Goal: Task Accomplishment & Management: Use online tool/utility

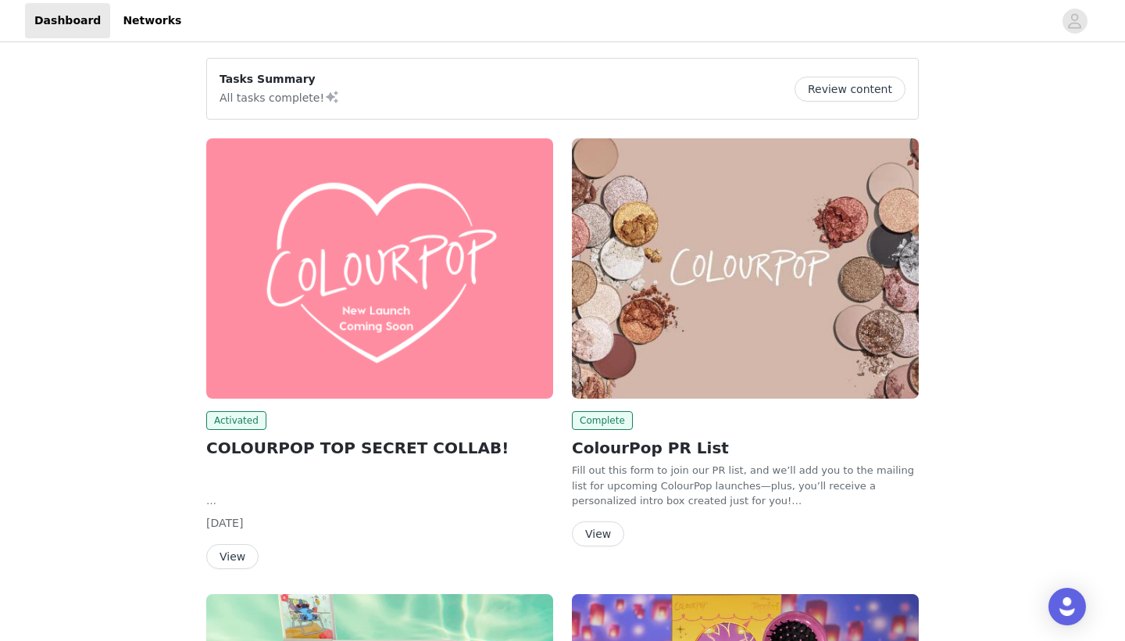
click at [376, 313] on img at bounding box center [379, 268] width 347 height 260
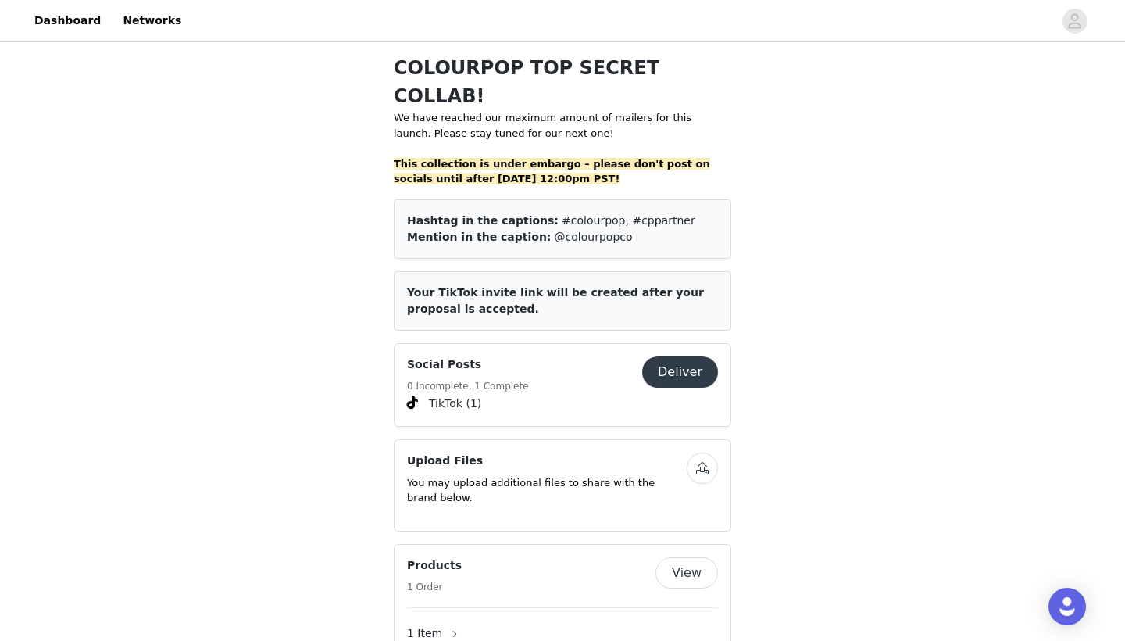
scroll to position [363, 0]
click at [672, 356] on button "Deliver" at bounding box center [680, 371] width 76 height 31
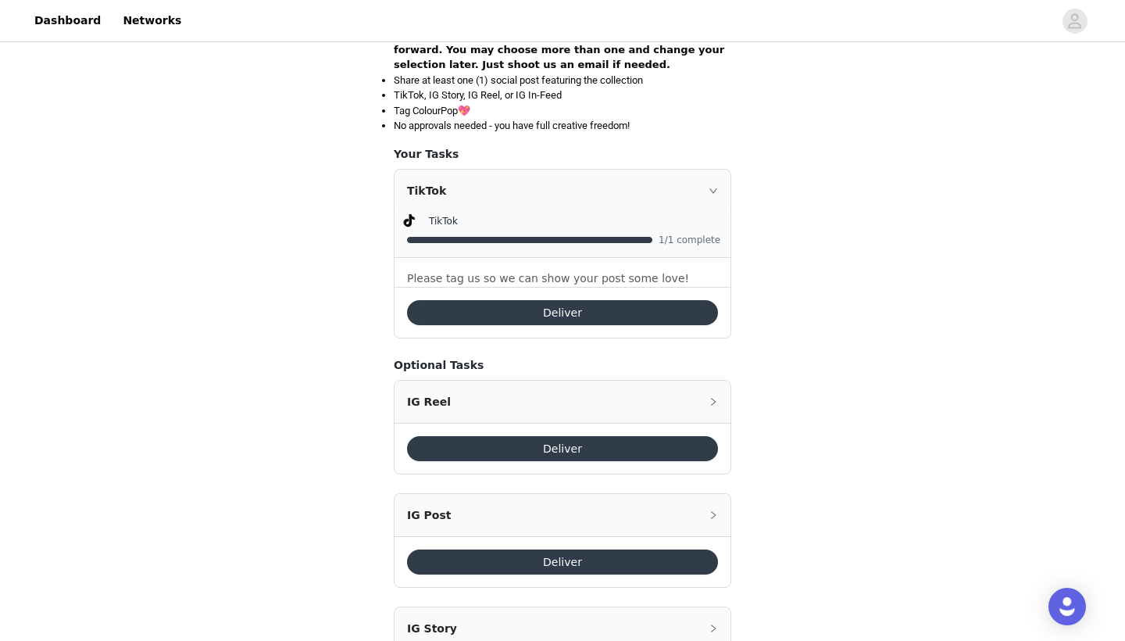
scroll to position [349, 0]
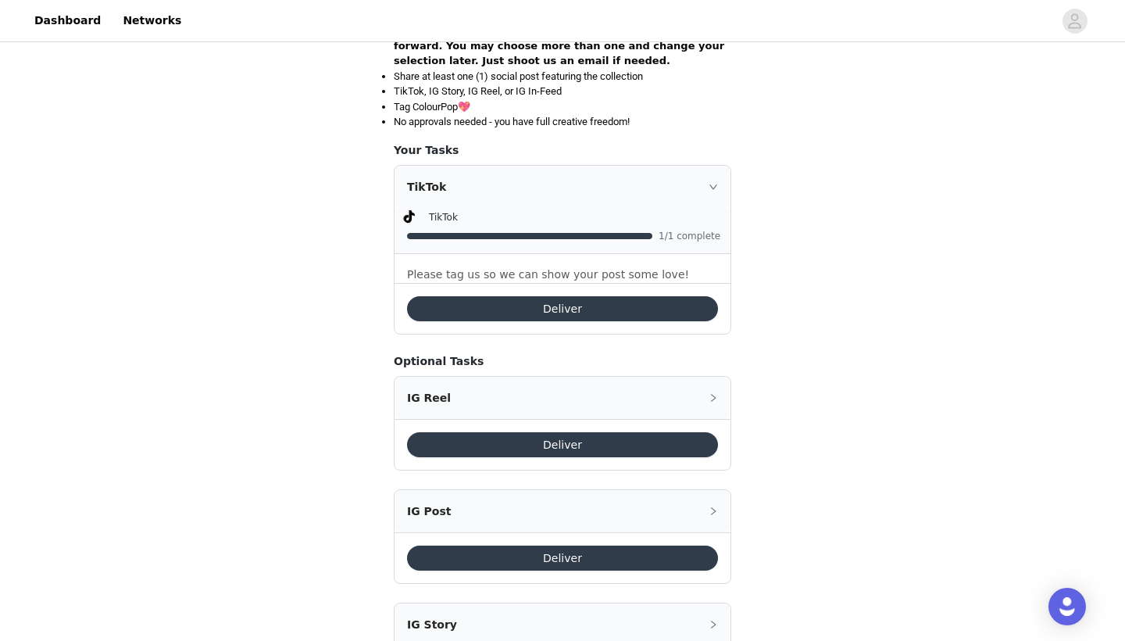
click at [572, 312] on button "Deliver" at bounding box center [562, 308] width 311 height 25
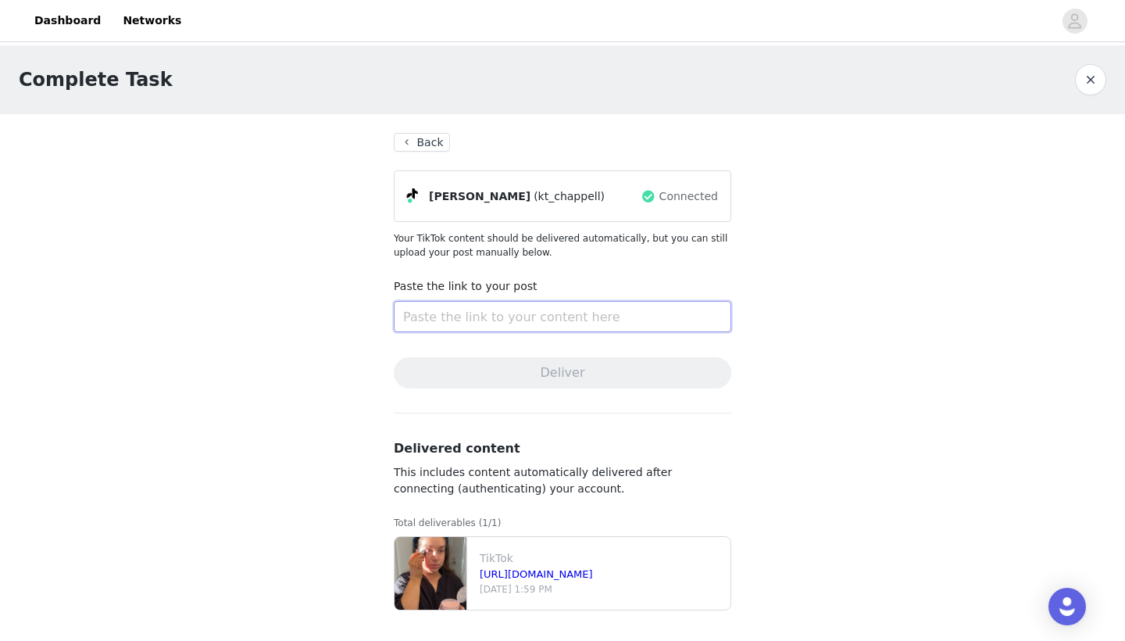
click at [464, 319] on input "text" at bounding box center [563, 316] width 338 height 31
paste input "[URL][DOMAIN_NAME]"
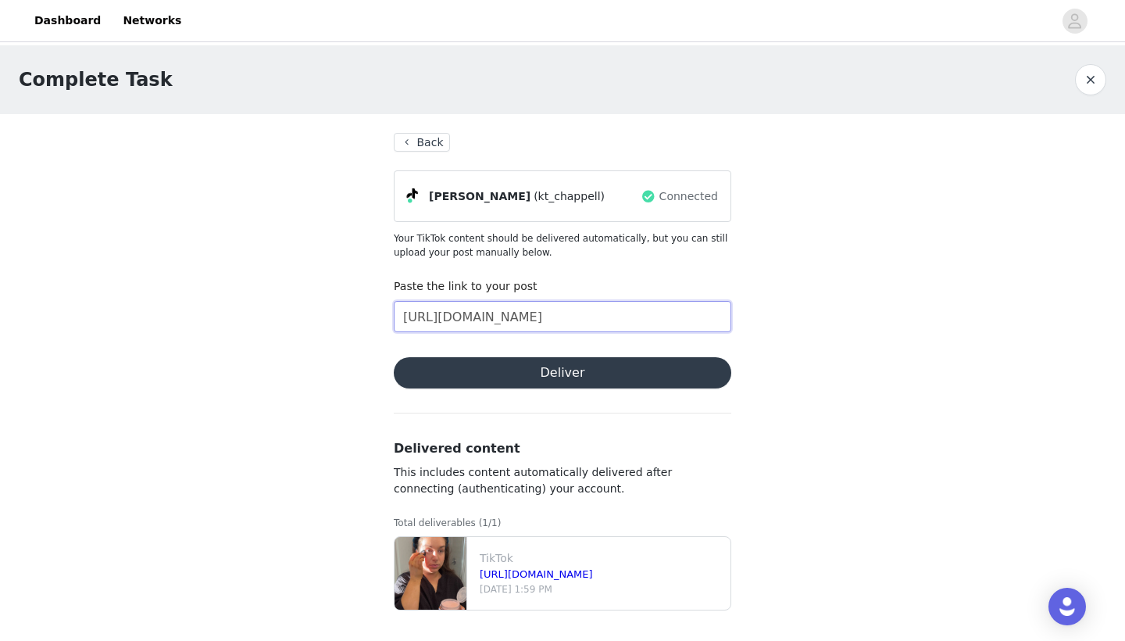
type input "[URL][DOMAIN_NAME]"
click at [609, 374] on button "Deliver" at bounding box center [563, 372] width 338 height 31
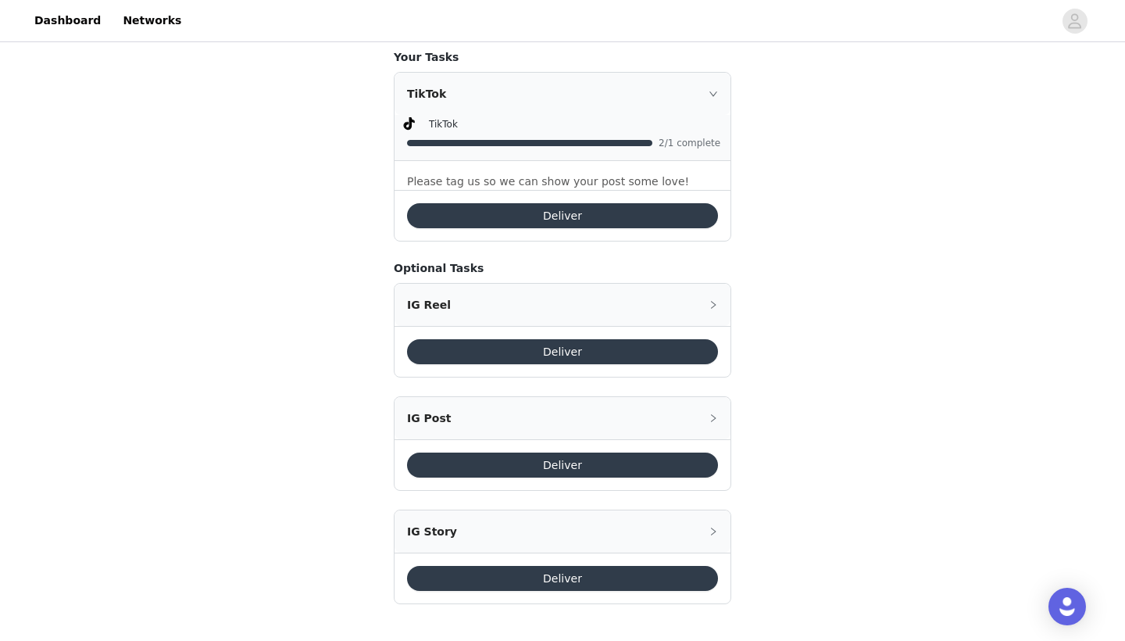
scroll to position [441, 0]
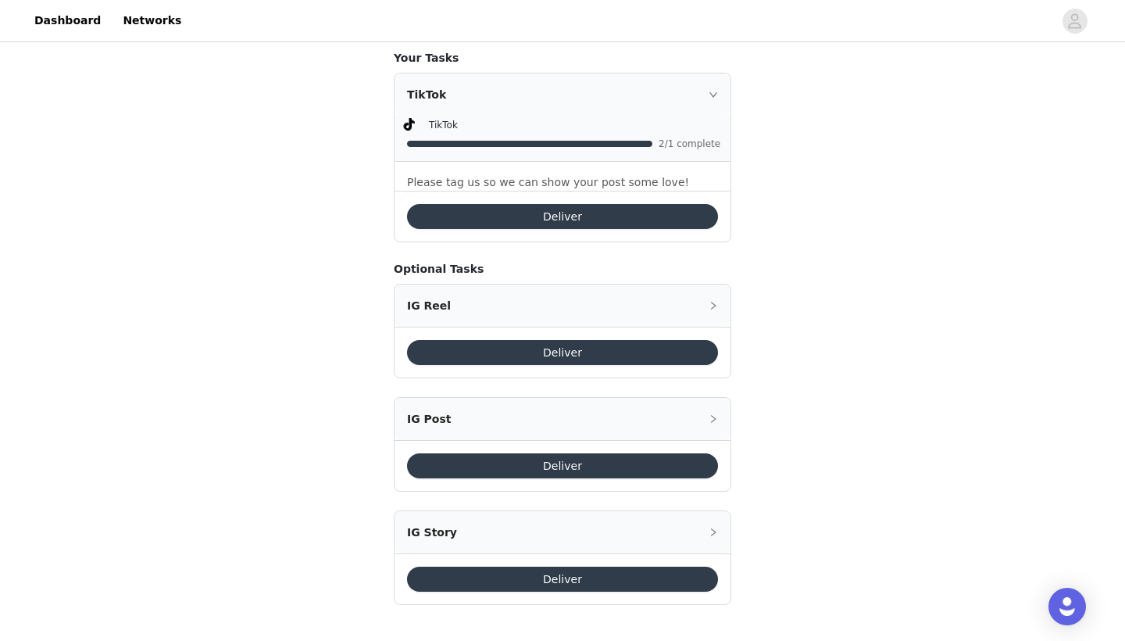
click at [567, 348] on button "Deliver" at bounding box center [562, 352] width 311 height 25
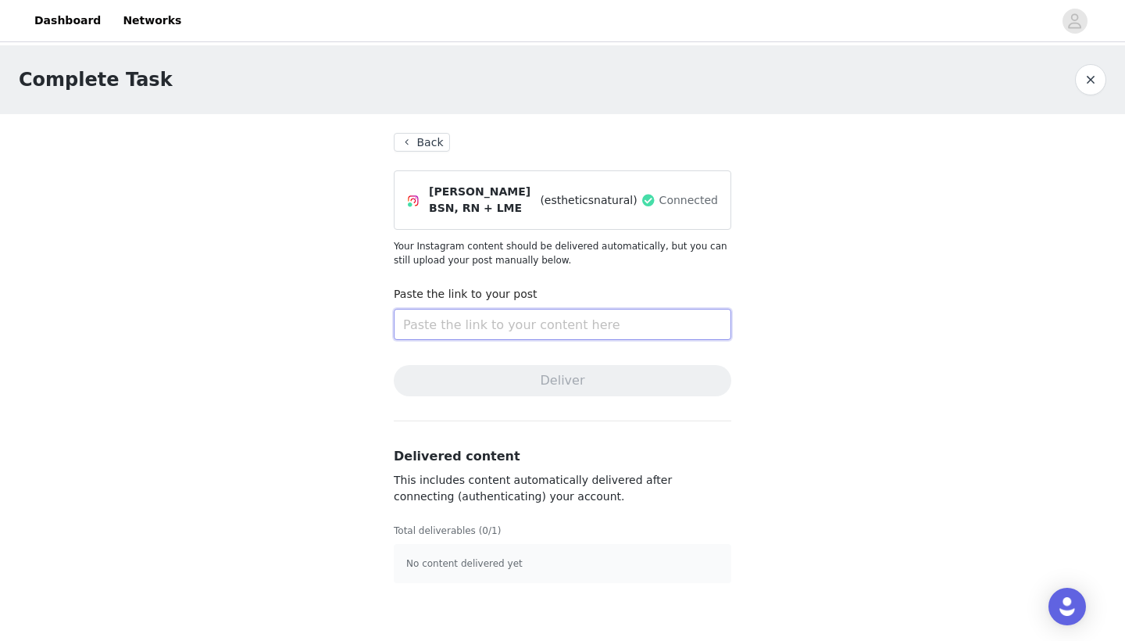
click at [501, 333] on input "text" at bounding box center [563, 324] width 338 height 31
paste input "[URL][DOMAIN_NAME]"
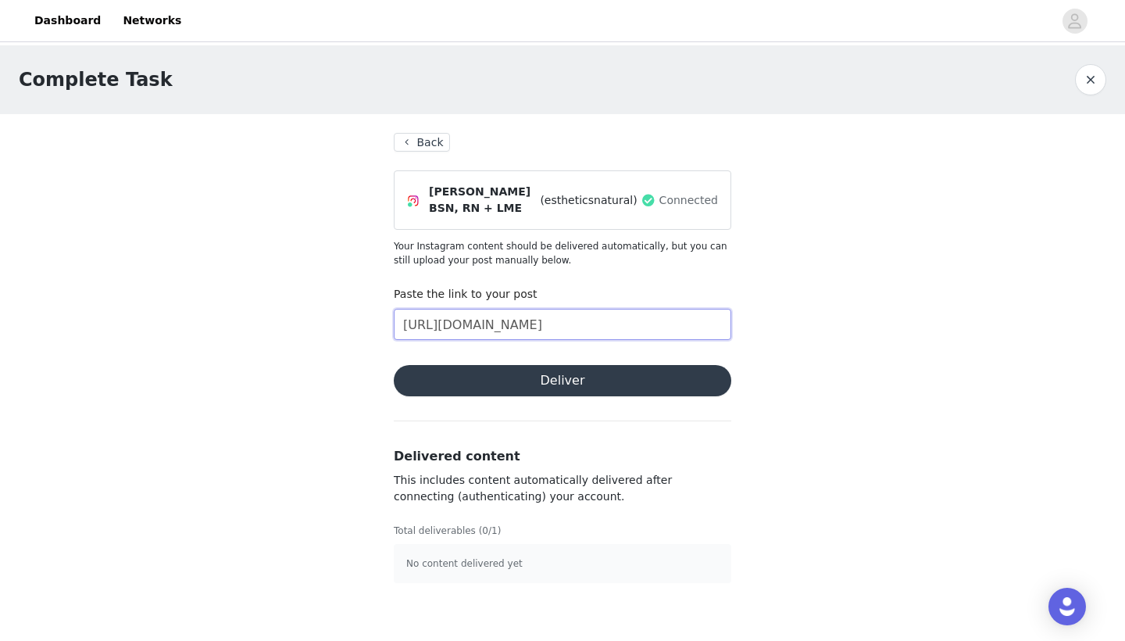
type input "[URL][DOMAIN_NAME]"
click at [587, 382] on button "Deliver" at bounding box center [563, 380] width 338 height 31
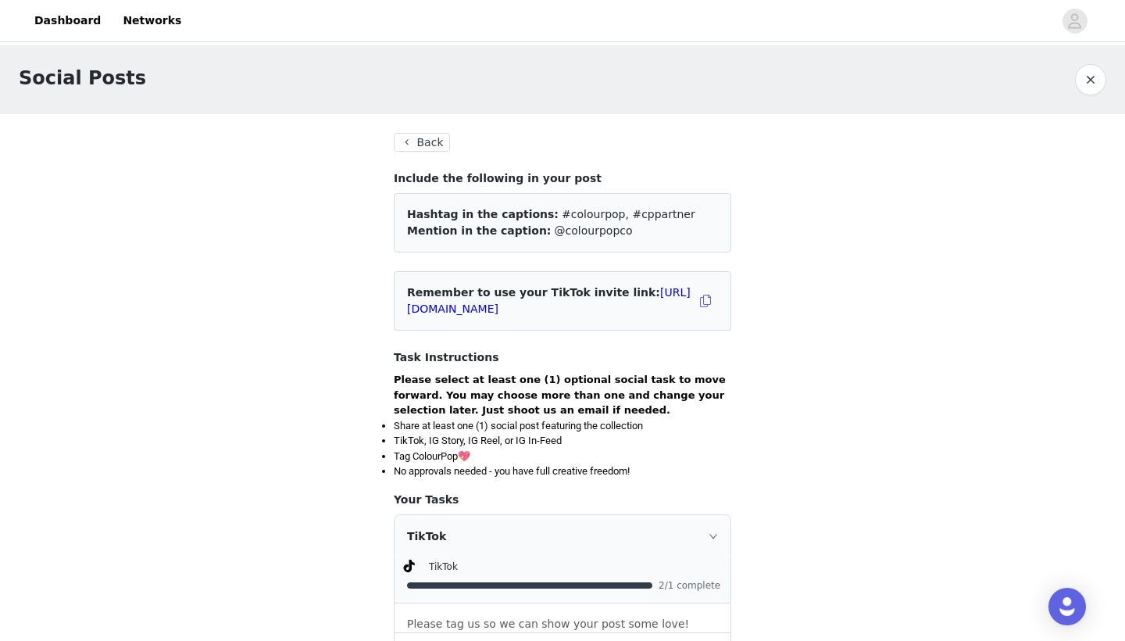
click at [426, 147] on button "Back" at bounding box center [422, 142] width 56 height 19
